Goal: Task Accomplishment & Management: Complete application form

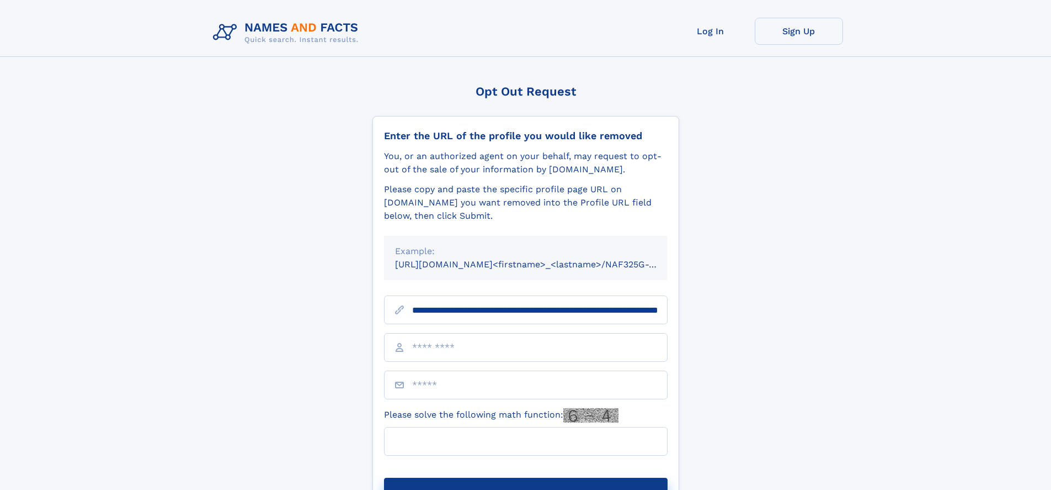
scroll to position [0, 119]
type input "**********"
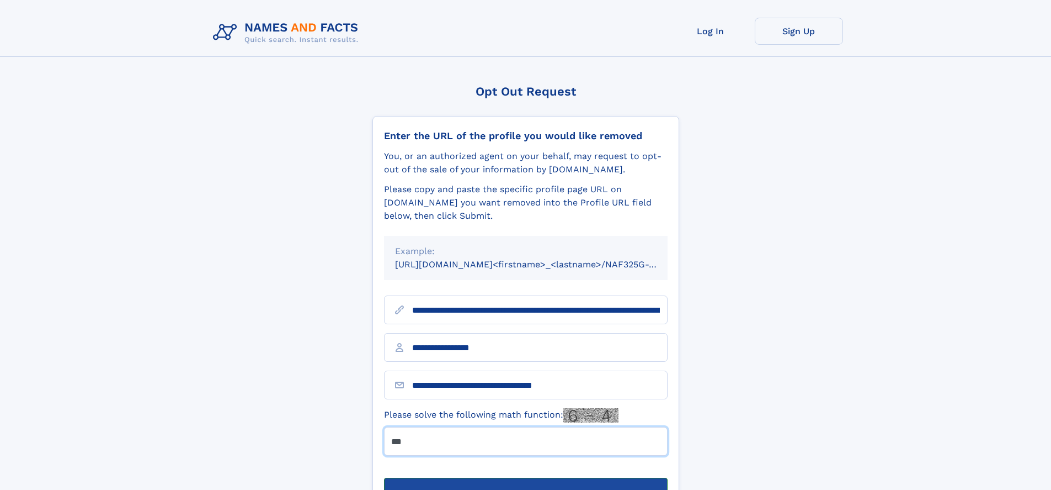
type input "***"
click at [525, 477] on button "Submit Opt Out Request" at bounding box center [526, 494] width 284 height 35
